Goal: Information Seeking & Learning: Learn about a topic

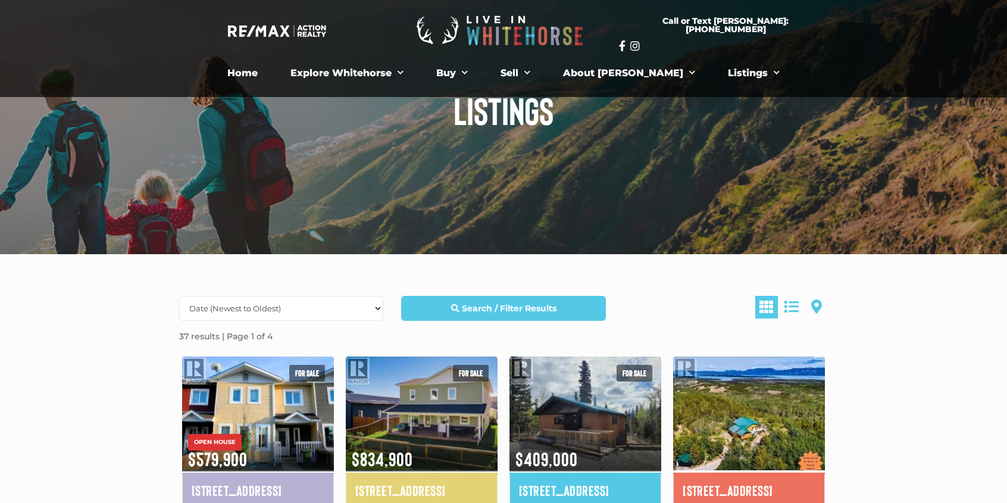
scroll to position [179, 0]
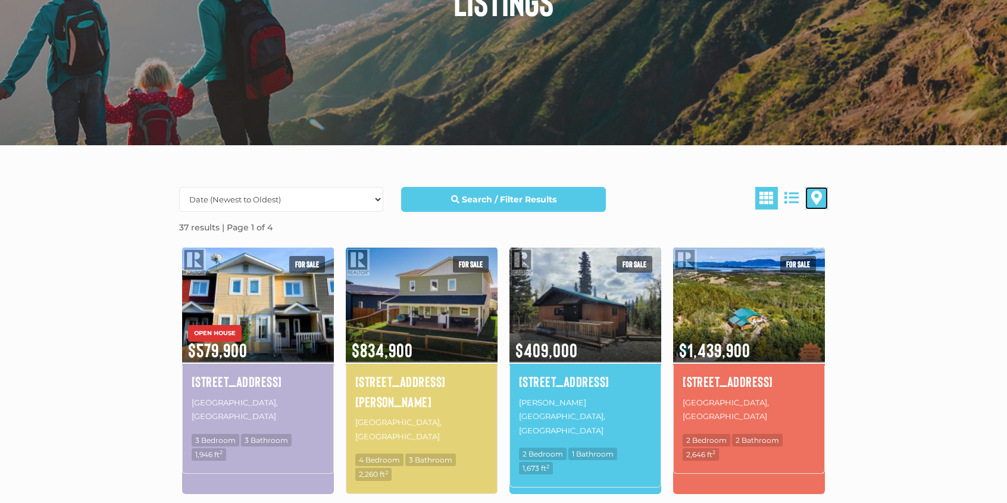
click at [821, 198] on span at bounding box center [816, 197] width 11 height 14
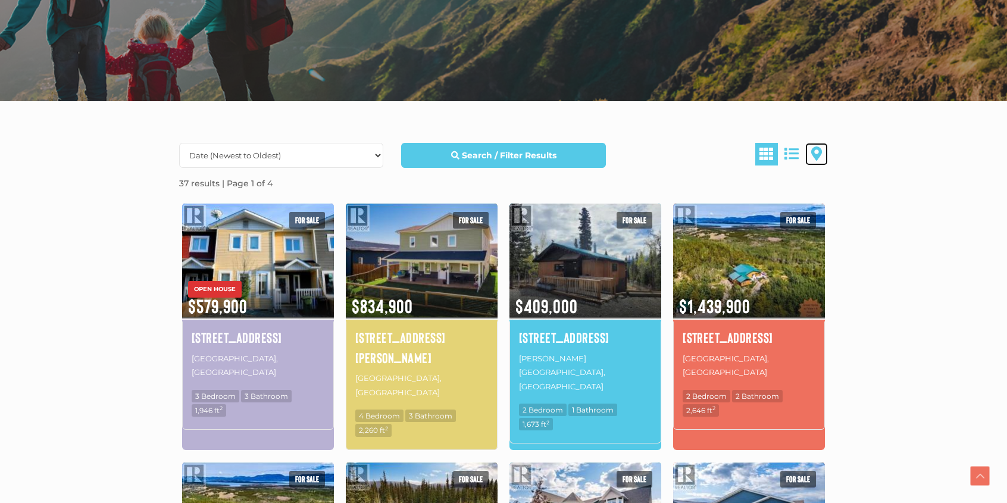
scroll to position [288, 0]
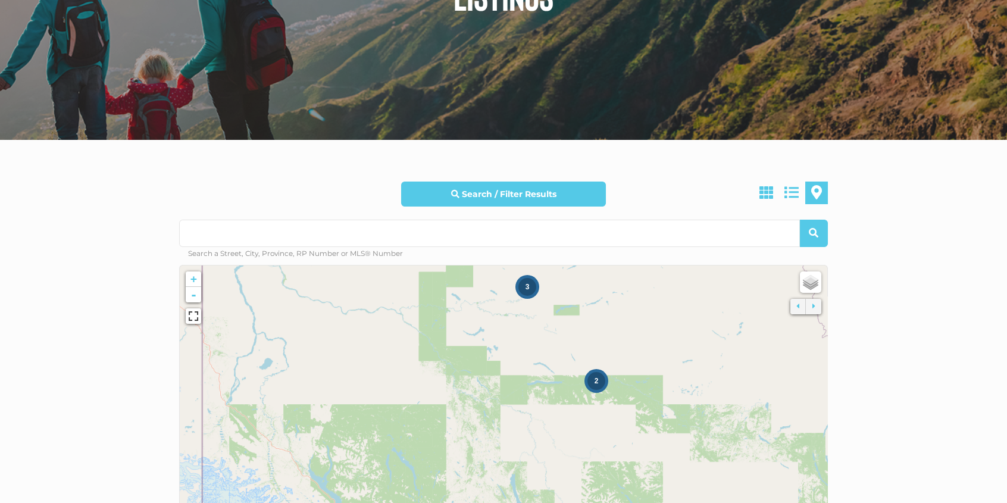
scroll to position [298, 0]
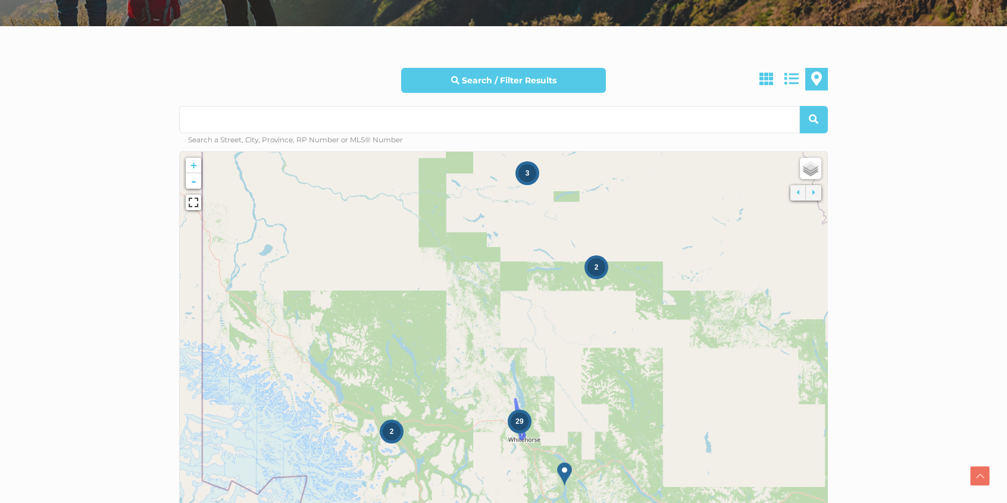
click at [515, 424] on span "29" at bounding box center [519, 421] width 8 height 8
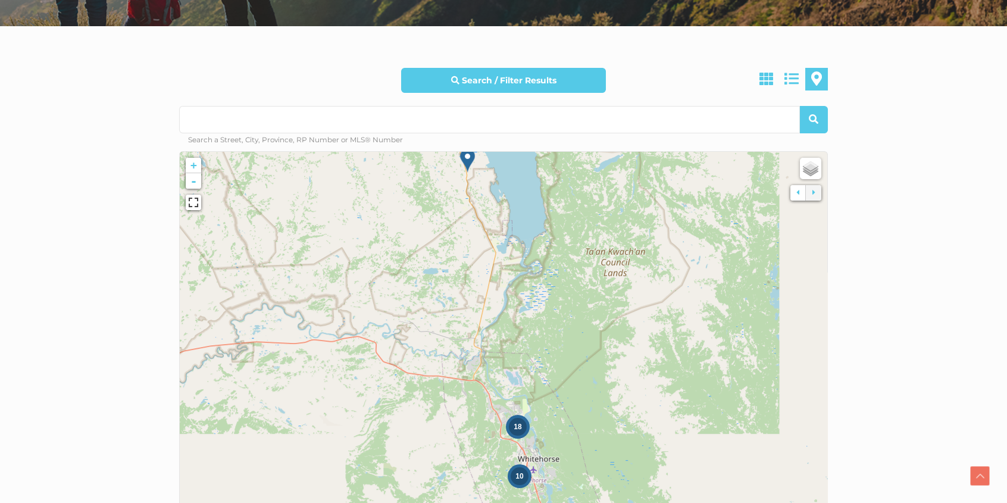
click at [467, 158] on img at bounding box center [467, 160] width 15 height 24
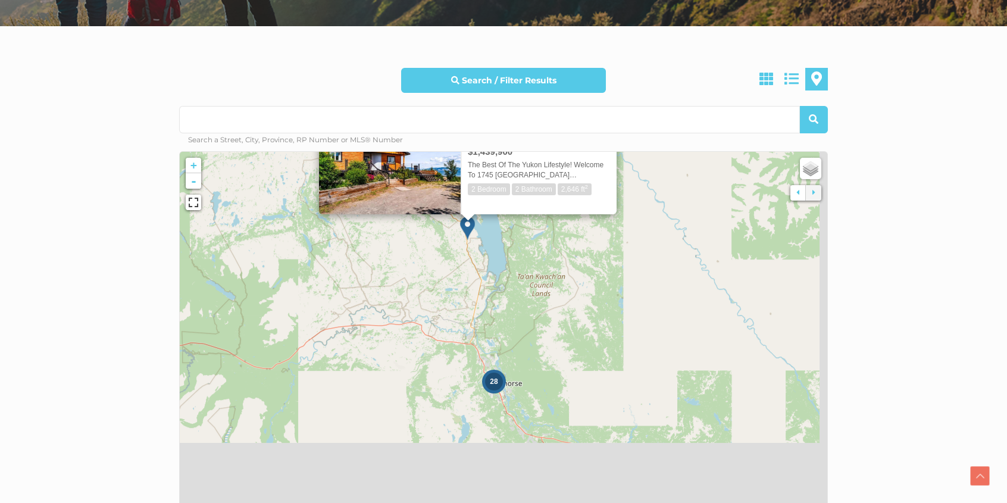
drag, startPoint x: 543, startPoint y: 389, endPoint x: 523, endPoint y: 293, distance: 97.8
click at [523, 295] on icon at bounding box center [485, 252] width 755 height 415
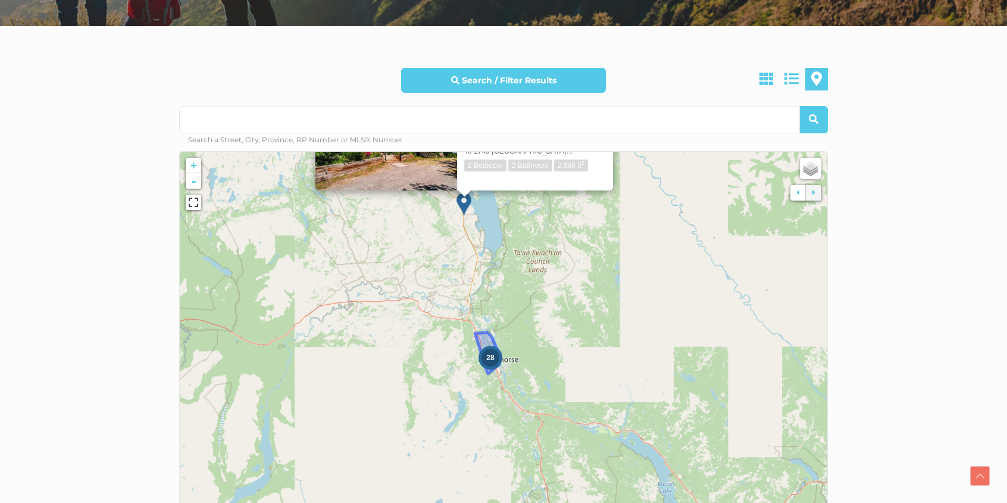
click at [493, 365] on div "28" at bounding box center [491, 358] width 24 height 24
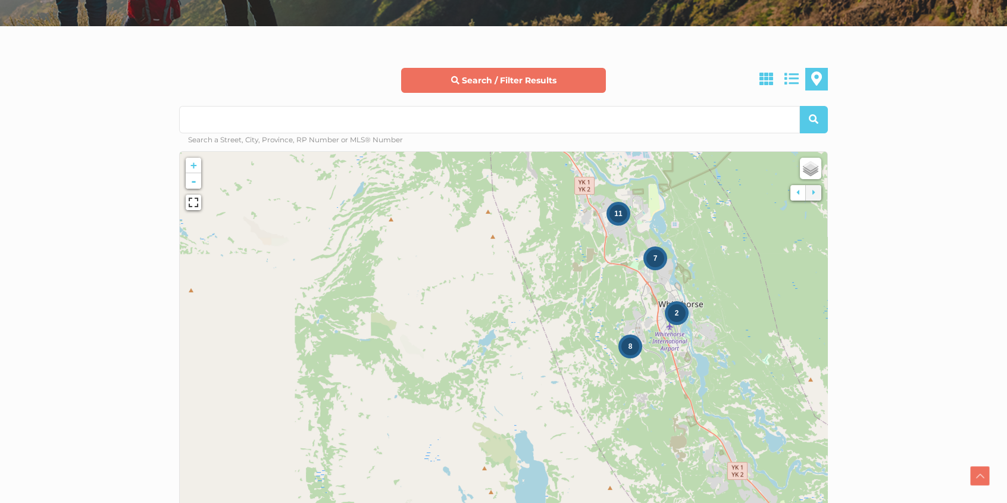
click at [559, 78] on link "Search / Filter Results" at bounding box center [503, 80] width 204 height 25
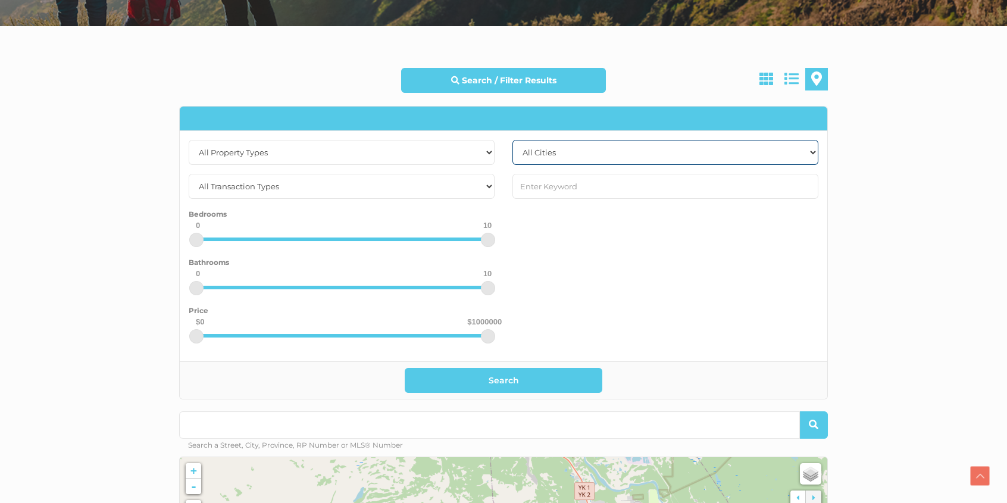
click at [563, 153] on select "All Cities Faro Haines Junction Whitehorse Whitehorse North Whitehorse South Yu…" at bounding box center [665, 152] width 306 height 25
select select "whitehorse"
click at [512, 140] on select "All Cities Faro Haines Junction Whitehorse Whitehorse North Whitehorse South Yu…" at bounding box center [665, 152] width 306 height 25
click at [559, 154] on select "All Cities Faro Haines Junction Whitehorse Whitehorse North Whitehorse South Yu…" at bounding box center [665, 152] width 306 height 25
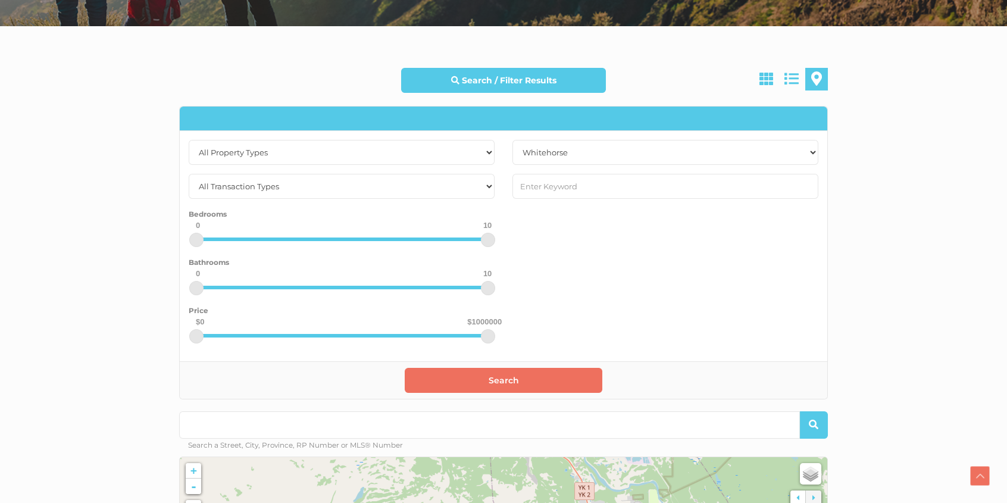
click at [526, 376] on button "Search" at bounding box center [504, 380] width 198 height 25
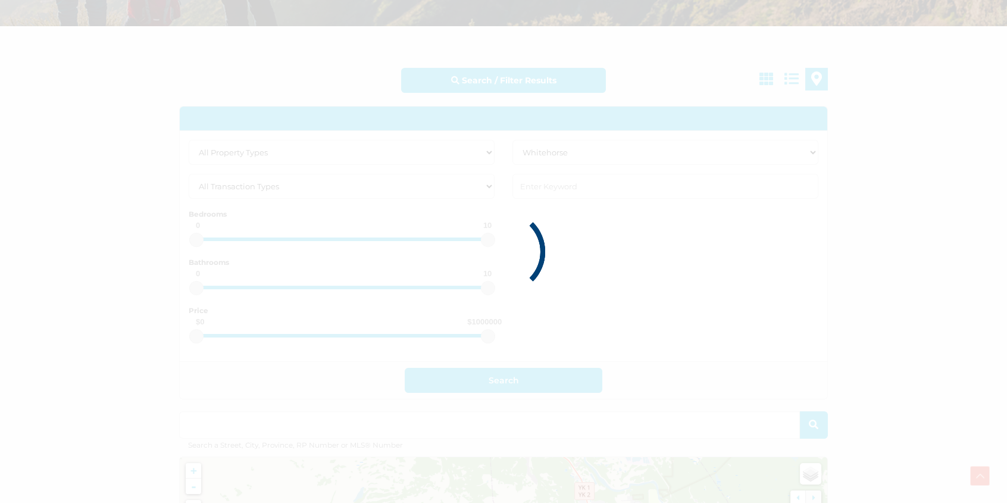
type input "Whitehorse"
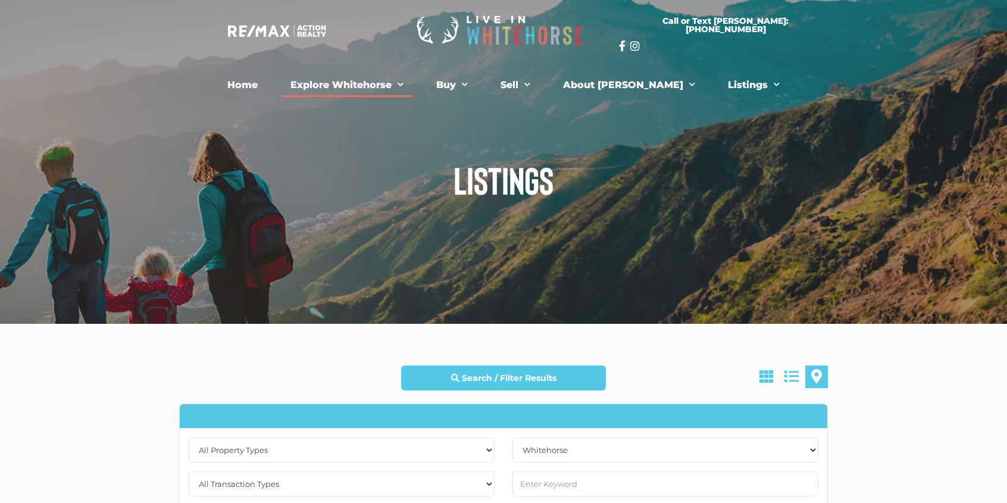
click at [398, 85] on link "Explore Whitehorse" at bounding box center [347, 85] width 131 height 24
click at [261, 85] on link "Home" at bounding box center [242, 85] width 48 height 24
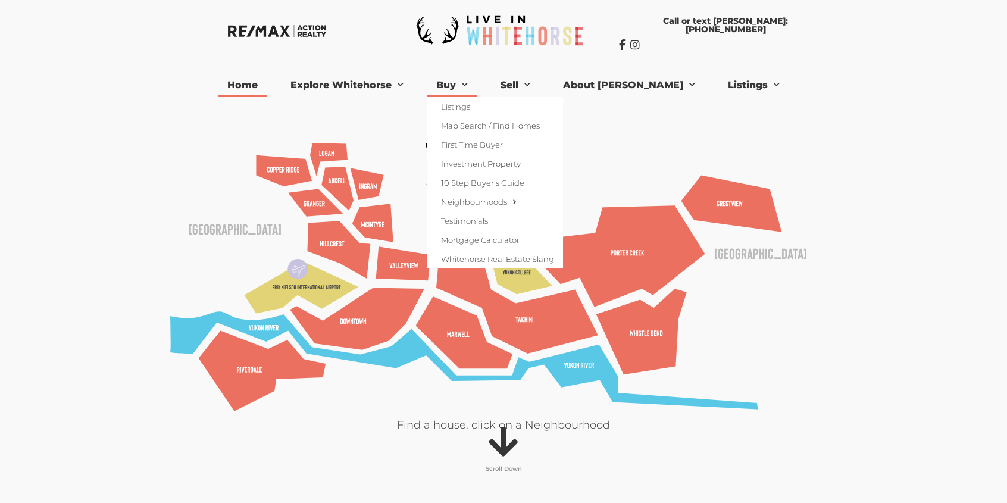
click at [477, 83] on link "Buy" at bounding box center [451, 85] width 49 height 24
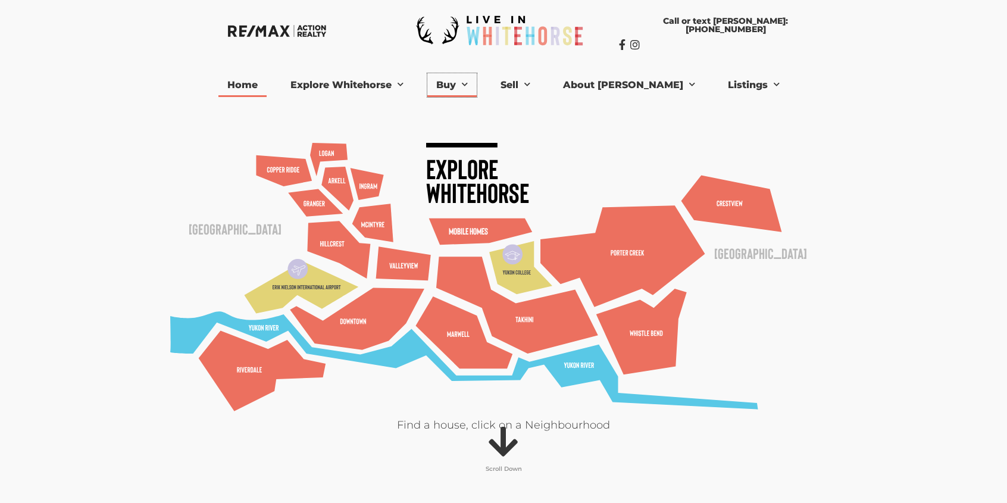
click at [477, 83] on link "Buy" at bounding box center [451, 85] width 49 height 24
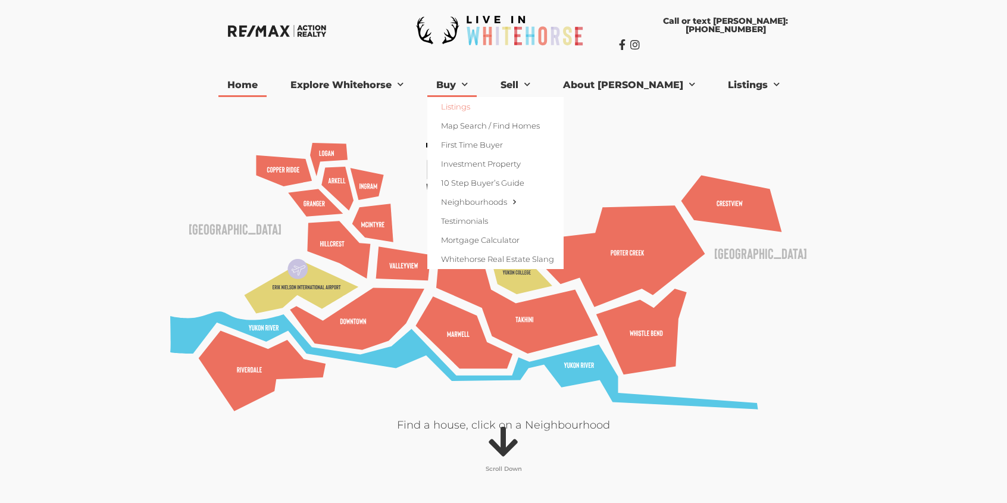
click at [488, 111] on link "Listings" at bounding box center [495, 106] width 136 height 19
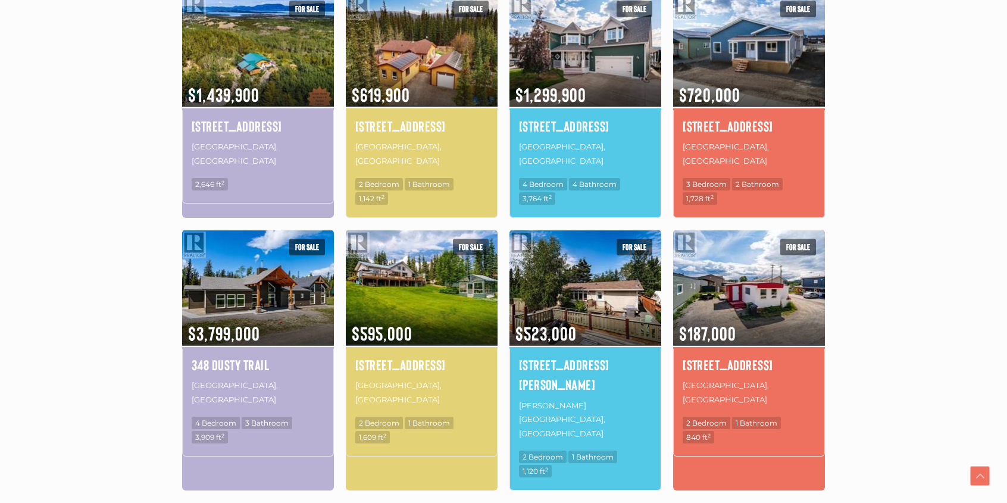
scroll to position [714, 0]
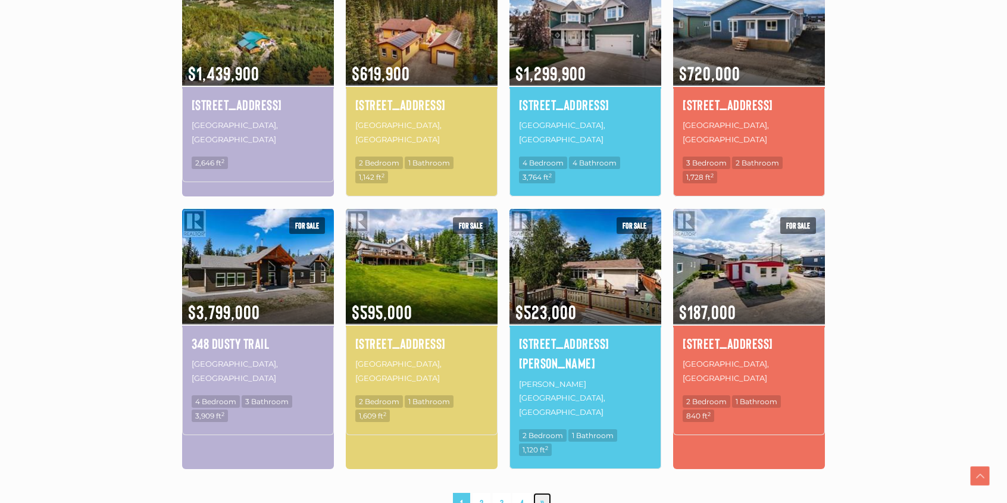
click at [544, 493] on link "»" at bounding box center [542, 503] width 18 height 21
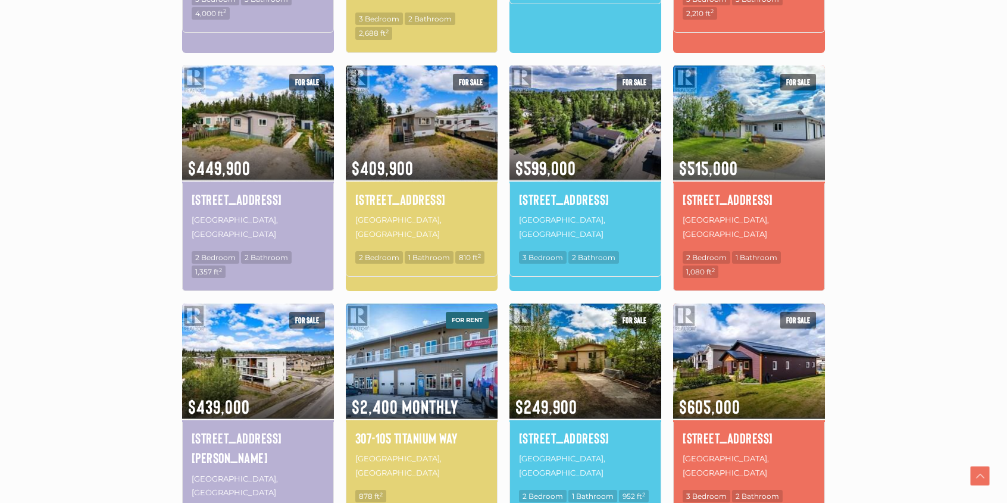
scroll to position [693, 0]
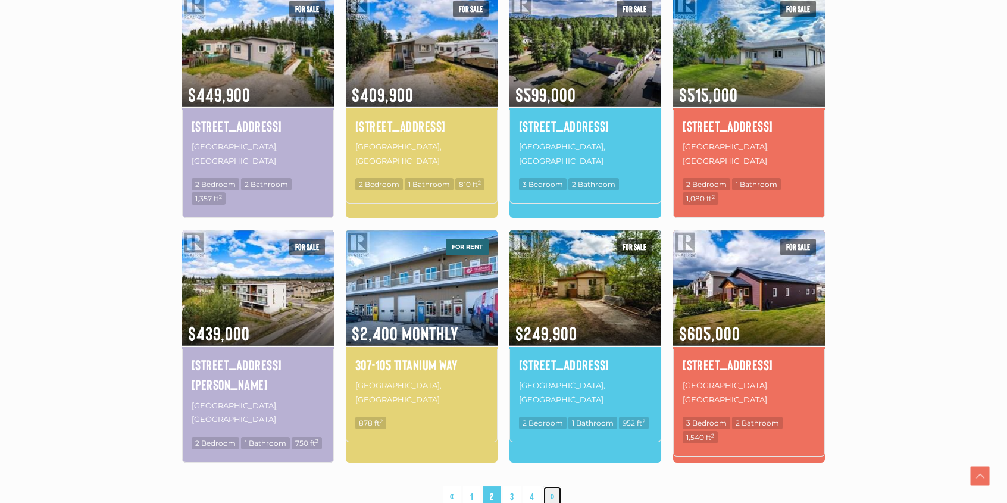
click at [559, 486] on link "»" at bounding box center [552, 496] width 18 height 21
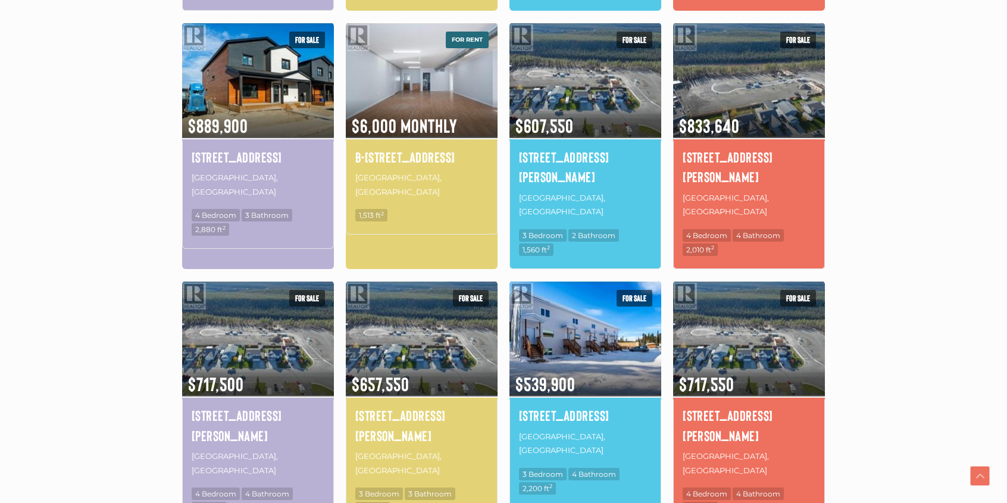
scroll to position [762, 0]
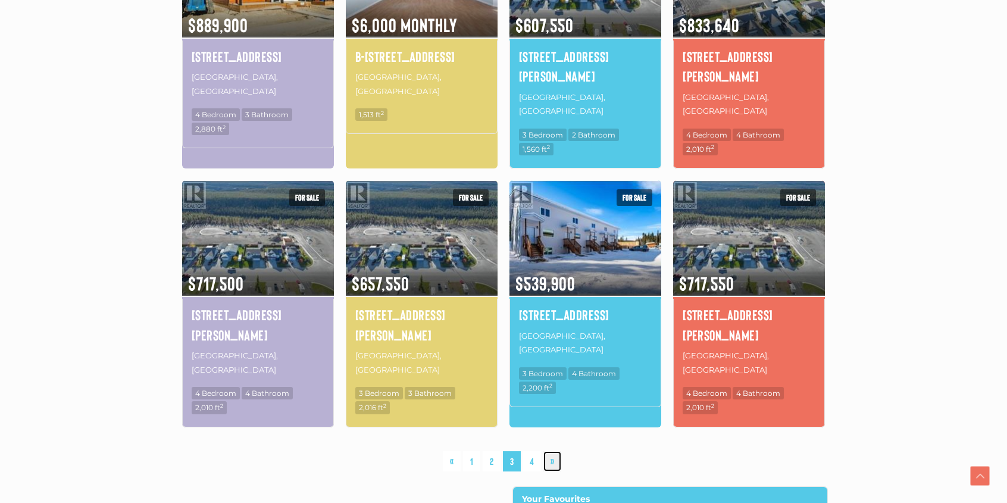
click at [552, 451] on link "»" at bounding box center [552, 461] width 18 height 21
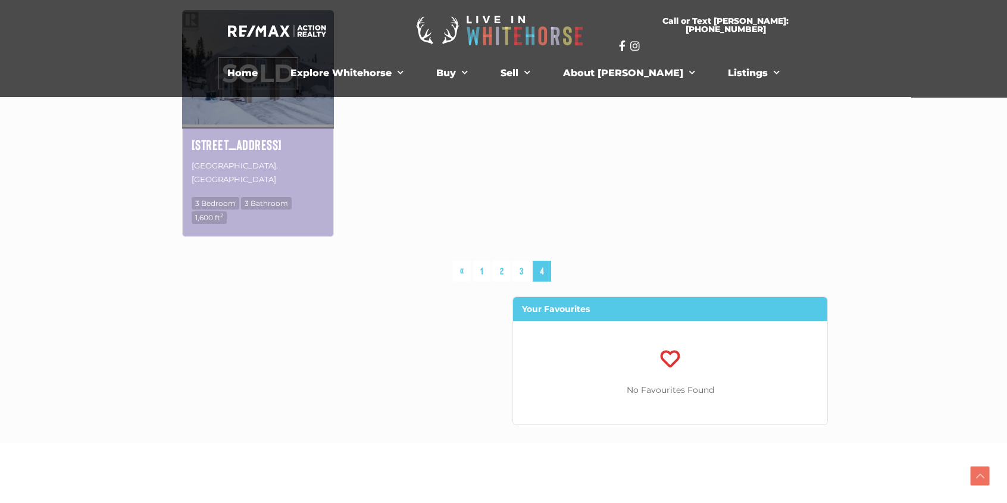
scroll to position [177, 0]
